Goal: Transaction & Acquisition: Purchase product/service

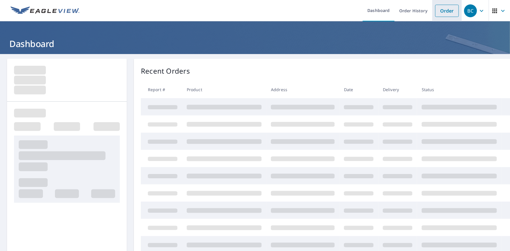
click at [435, 11] on link "Order" at bounding box center [447, 11] width 24 height 12
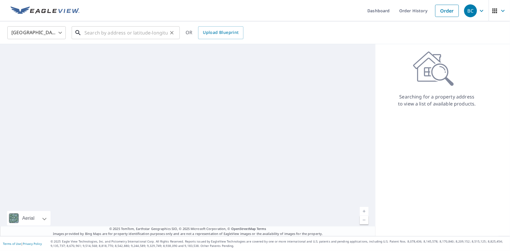
click at [152, 36] on input "text" at bounding box center [125, 33] width 83 height 16
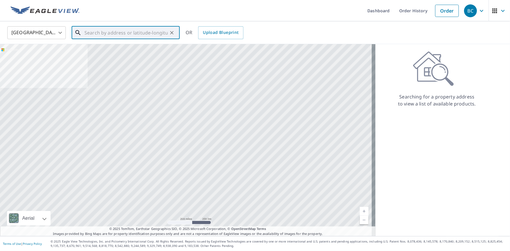
paste input "[STREET_ADDRESS]"
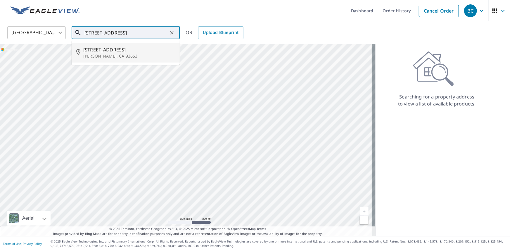
click at [126, 48] on span "[STREET_ADDRESS]" at bounding box center [129, 49] width 92 height 7
type input "[STREET_ADDRESS][PERSON_NAME]"
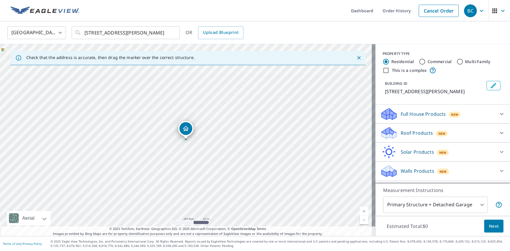
click at [183, 131] on icon "Dropped pin, building 1, Residential property, 40838 Road 800 Raymond, CA 93653" at bounding box center [185, 128] width 7 height 7
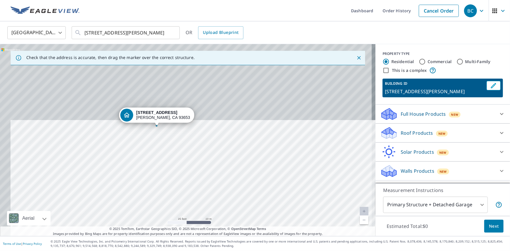
drag, startPoint x: 165, startPoint y: 88, endPoint x: 181, endPoint y: 197, distance: 110.4
click at [181, 197] on div "[STREET_ADDRESS][PERSON_NAME]" at bounding box center [187, 140] width 375 height 192
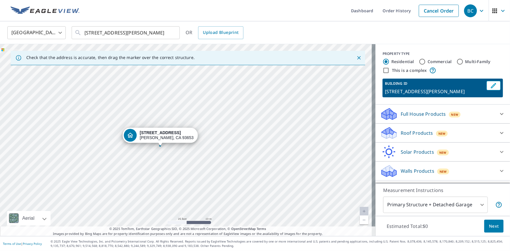
click at [163, 132] on strong "[STREET_ADDRESS]" at bounding box center [160, 132] width 41 height 5
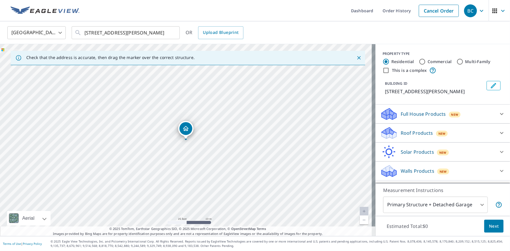
click at [463, 115] on div "Full House Products New" at bounding box center [437, 114] width 115 height 14
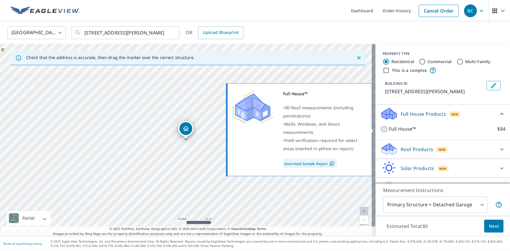
click at [382, 128] on input "Full House™ $84" at bounding box center [384, 129] width 9 height 7
checkbox input "true"
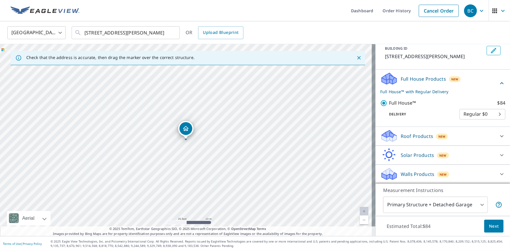
click at [418, 140] on div "Roof Products New" at bounding box center [437, 136] width 115 height 14
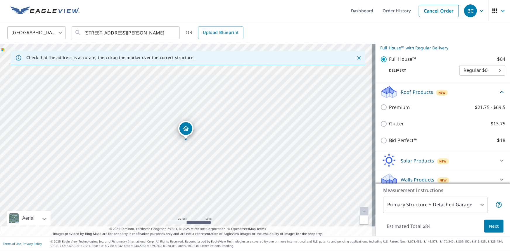
scroll to position [85, 0]
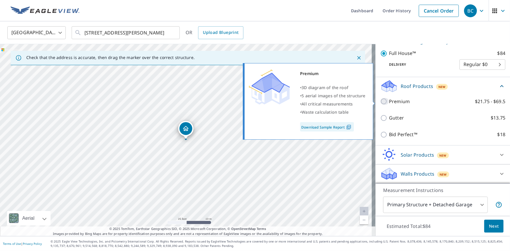
click at [380, 101] on input "Premium $21.75 - $69.5" at bounding box center [384, 101] width 9 height 7
checkbox input "true"
checkbox input "false"
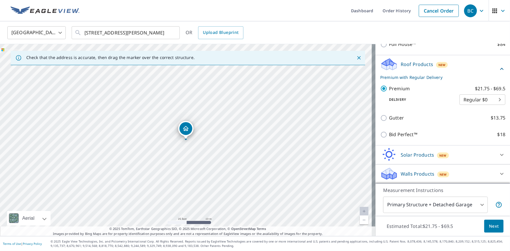
click at [489, 224] on span "Next" at bounding box center [494, 226] width 10 height 7
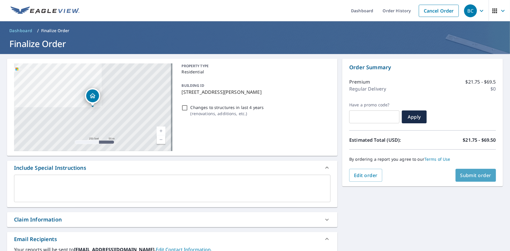
click at [470, 172] on span "Submit order" at bounding box center [475, 175] width 31 height 6
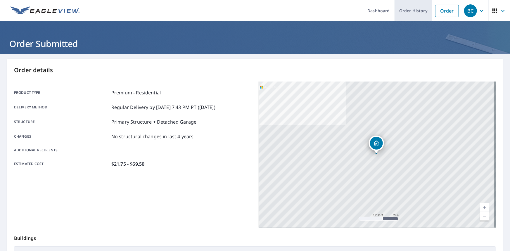
drag, startPoint x: 412, startPoint y: 11, endPoint x: 402, endPoint y: 14, distance: 10.6
click at [412, 11] on link "Order History" at bounding box center [413, 10] width 38 height 21
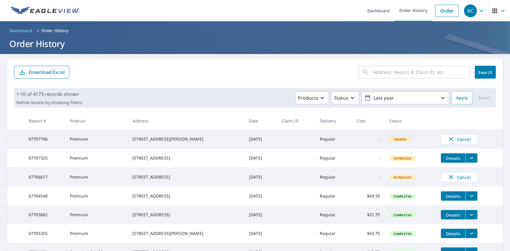
click at [377, 72] on input "text" at bounding box center [421, 72] width 97 height 16
paste input "[STREET_ADDRESS]"
type input "[STREET_ADDRESS]"
click at [487, 70] on span "Search" at bounding box center [485, 73] width 12 height 6
